Goal: Find specific page/section: Find specific page/section

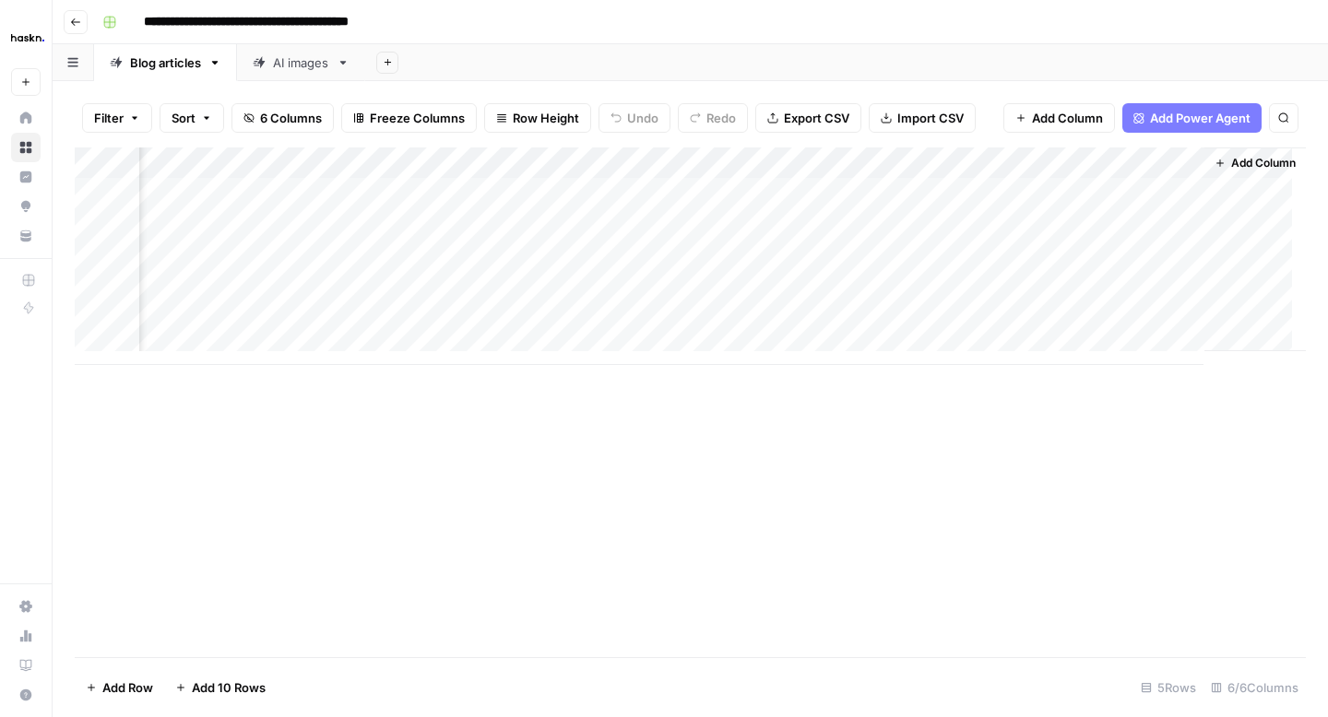
scroll to position [0, 99]
click at [1162, 193] on div "Add Column" at bounding box center [690, 257] width 1231 height 218
click at [1176, 289] on div "Add Column" at bounding box center [690, 257] width 1231 height 218
click at [312, 346] on div "Add Column" at bounding box center [690, 257] width 1231 height 218
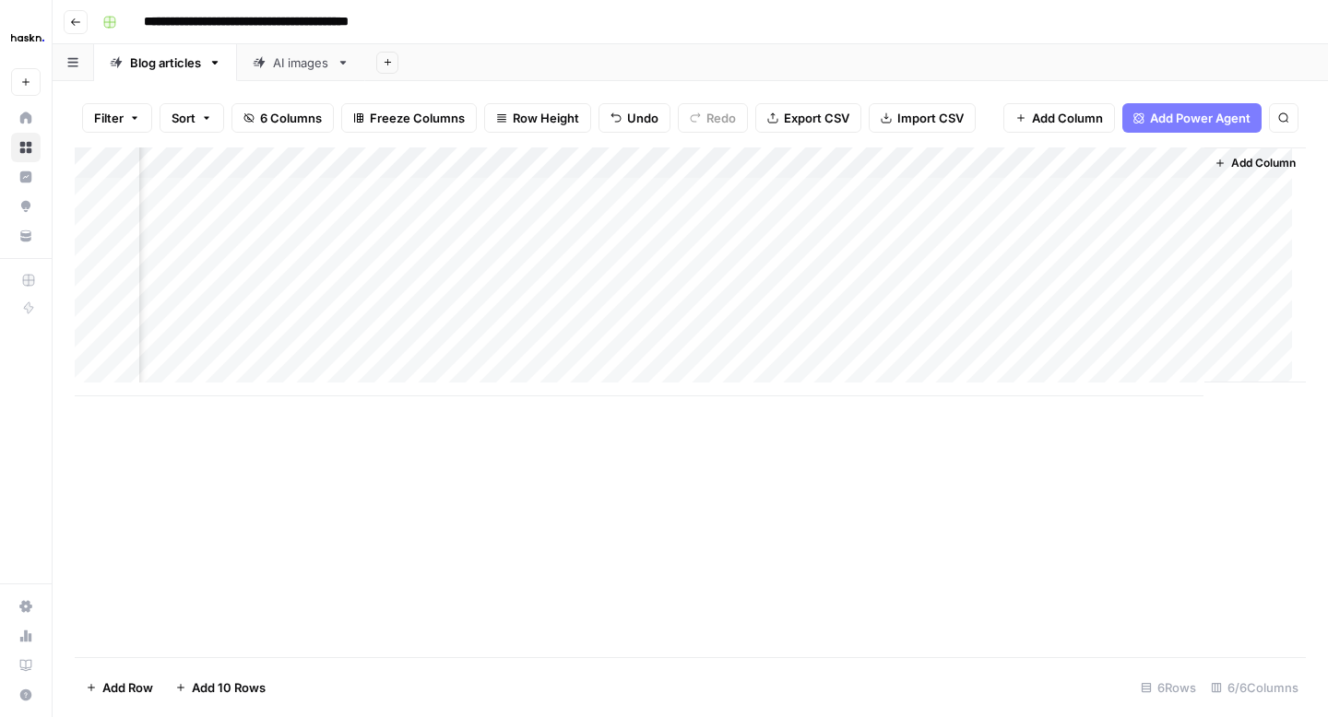
scroll to position [14, 92]
click at [167, 374] on body "**********" at bounding box center [664, 358] width 1328 height 717
click at [195, 454] on div "Add Column" at bounding box center [690, 403] width 1231 height 510
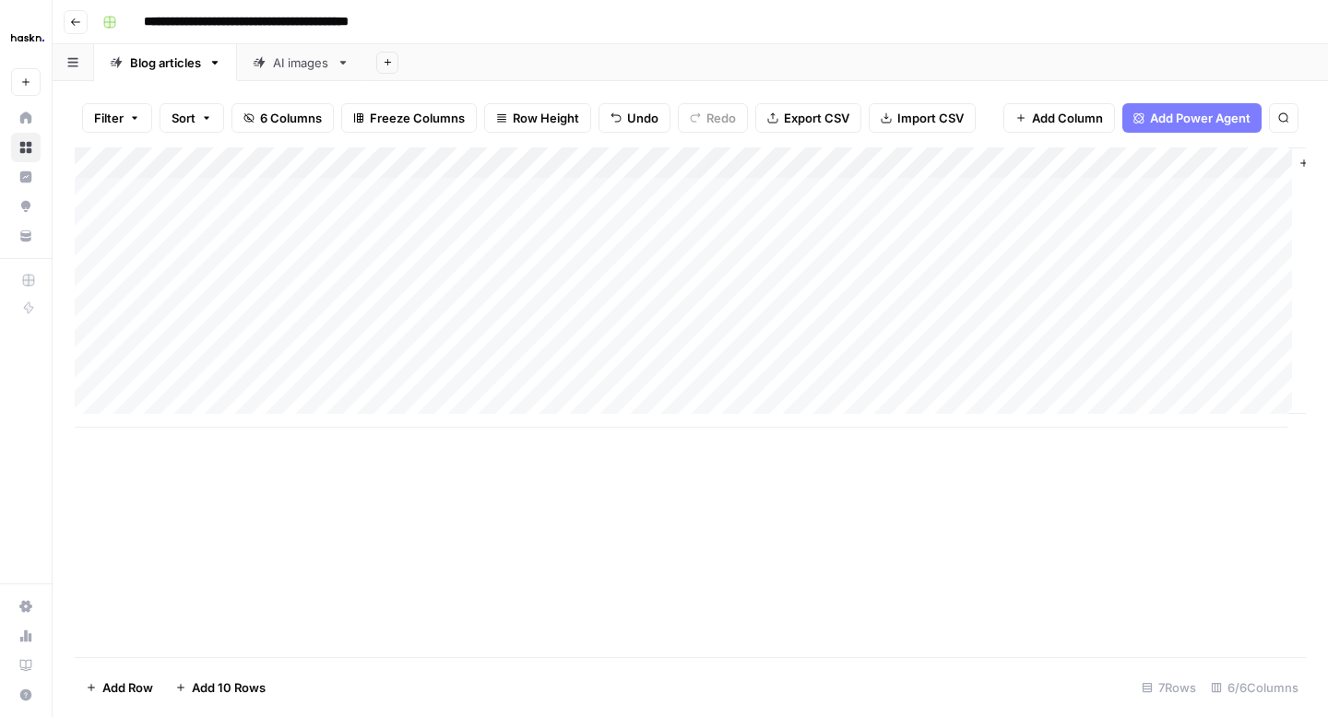
click at [287, 59] on div "AI images" at bounding box center [301, 62] width 56 height 18
